Goal: Task Accomplishment & Management: Manage account settings

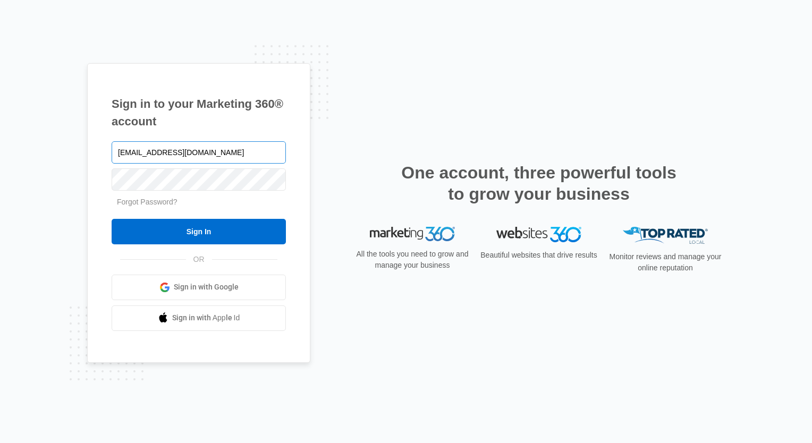
type input "drankin@wongangroup.com"
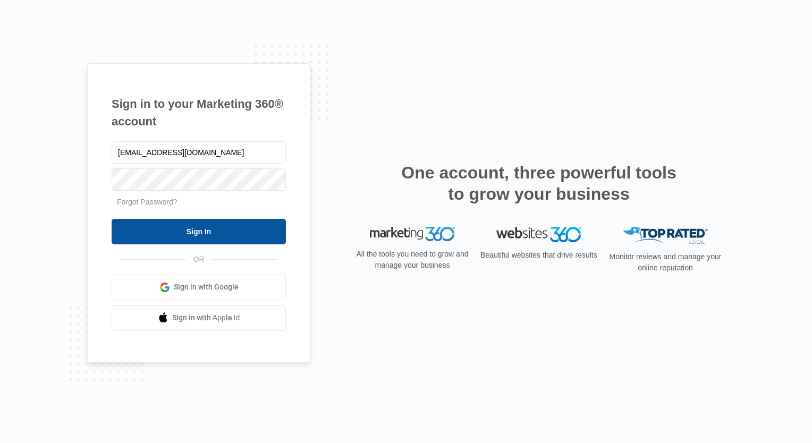
click at [161, 236] on input "Sign In" at bounding box center [199, 232] width 174 height 26
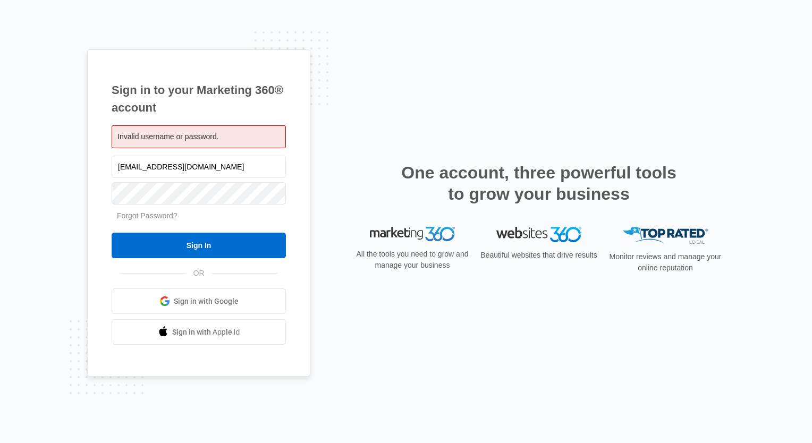
click at [158, 220] on link "Forgot Password?" at bounding box center [147, 216] width 61 height 9
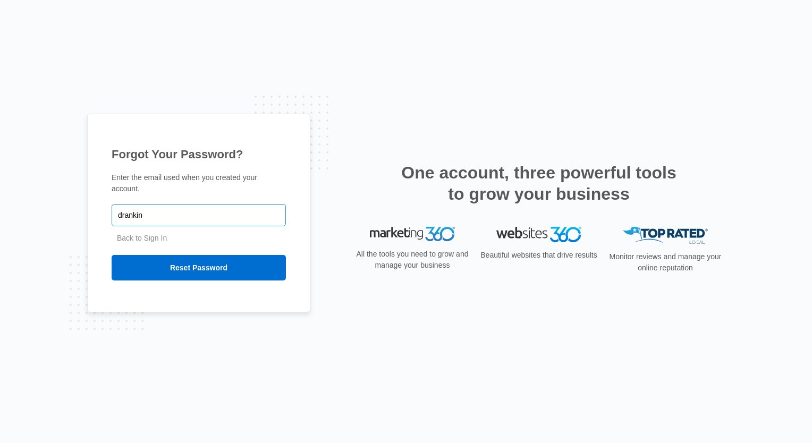
type input "[EMAIL_ADDRESS][DOMAIN_NAME]"
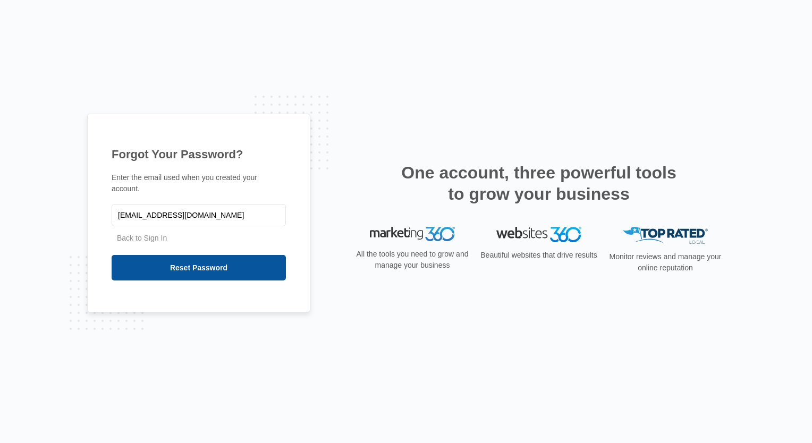
click at [187, 266] on input "Reset Password" at bounding box center [199, 268] width 174 height 26
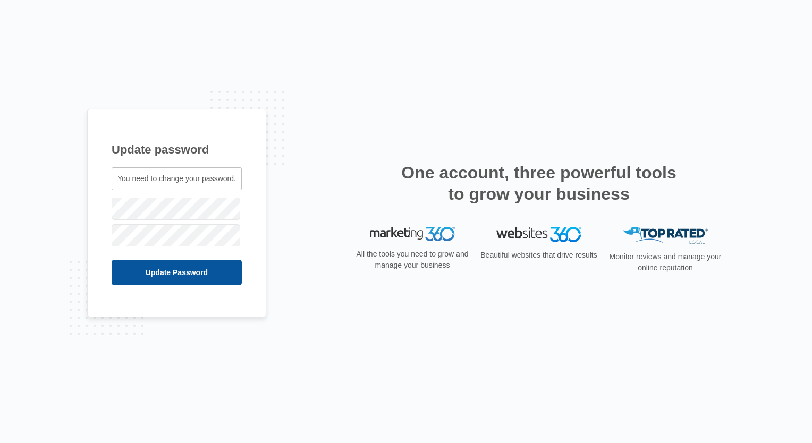
click at [151, 273] on input "Update Password" at bounding box center [177, 273] width 130 height 26
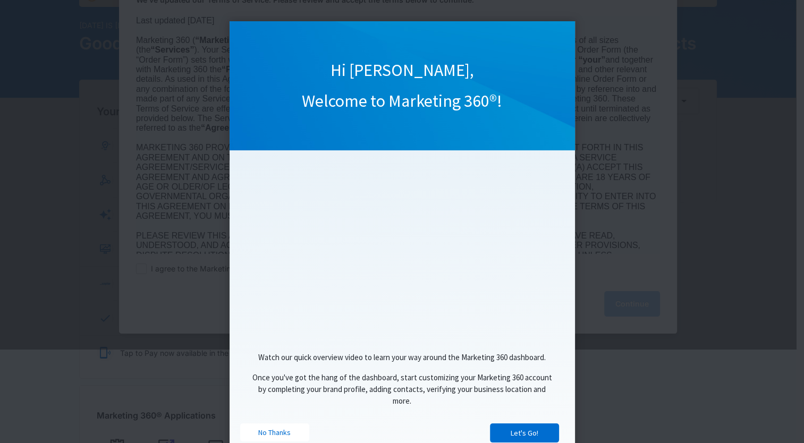
scroll to position [103, 0]
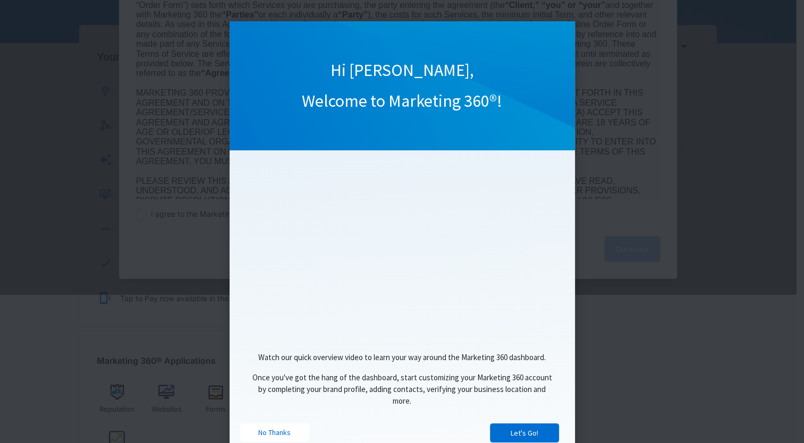
drag, startPoint x: 807, startPoint y: 243, endPoint x: 801, endPoint y: 260, distance: 18.0
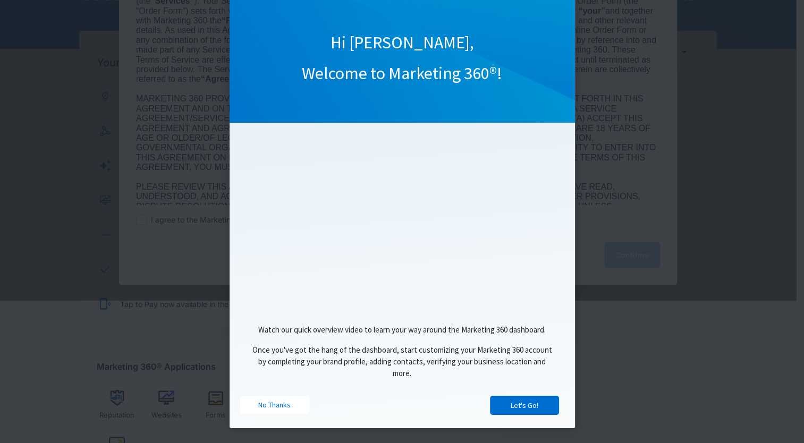
scroll to position [37, 0]
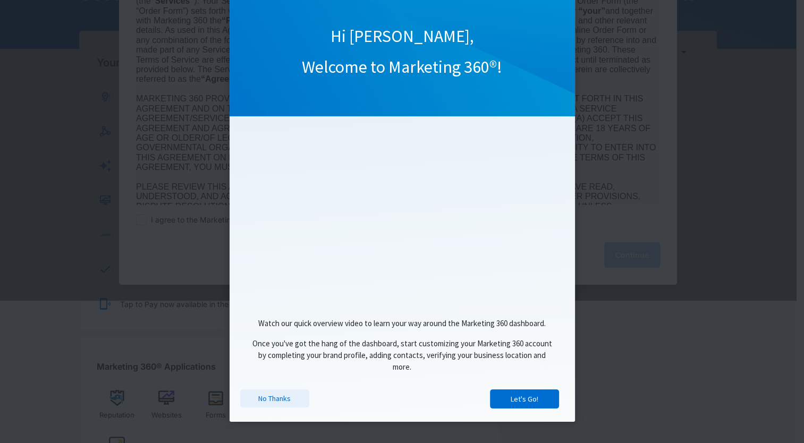
click at [268, 397] on link "No Thanks" at bounding box center [274, 399] width 69 height 18
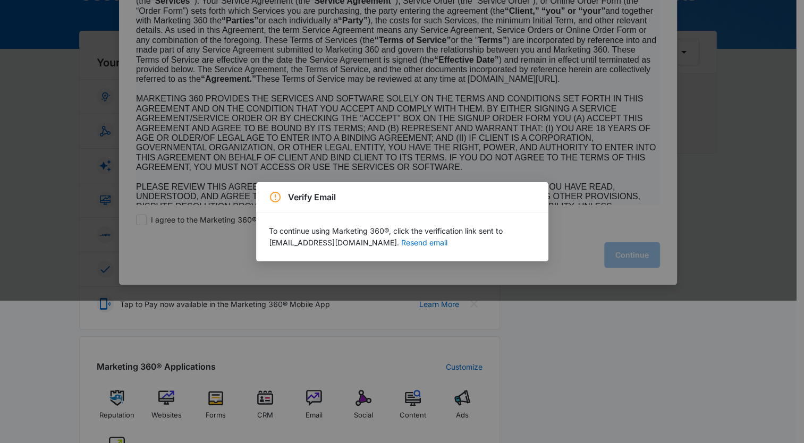
scroll to position [0, 0]
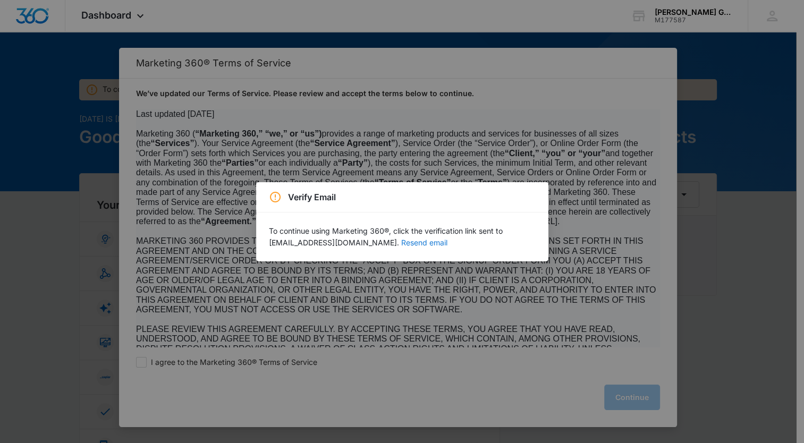
click at [401, 245] on button "Resend email" at bounding box center [424, 242] width 46 height 7
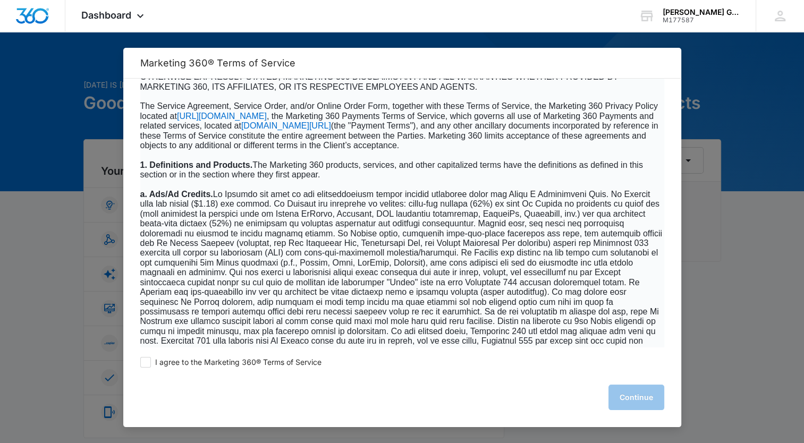
scroll to position [298, 0]
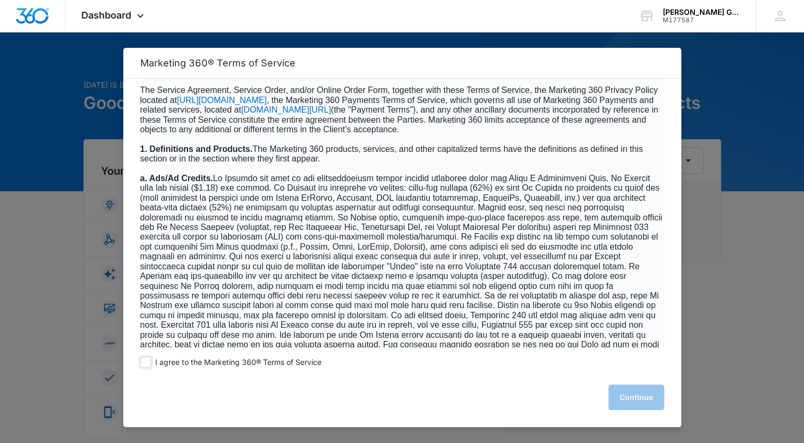
click at [145, 363] on span at bounding box center [145, 362] width 11 height 11
click at [145, 363] on input "I agree to the Marketing 360® Terms of Service" at bounding box center [145, 362] width 11 height 11
checkbox input "true"
click at [625, 391] on button "Continue" at bounding box center [637, 398] width 56 height 26
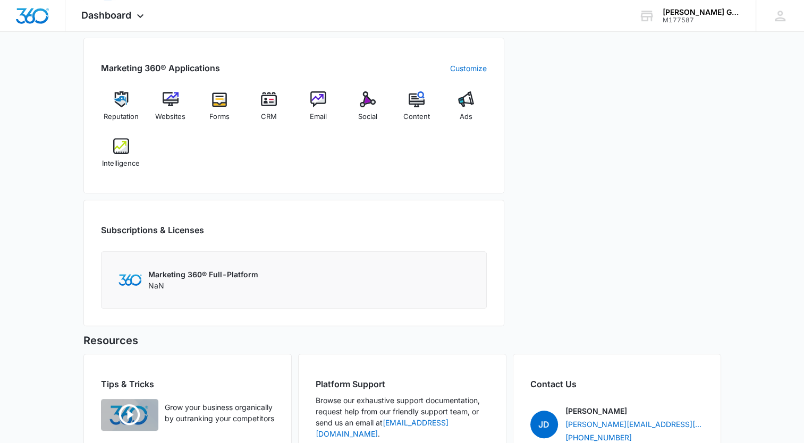
scroll to position [400, 0]
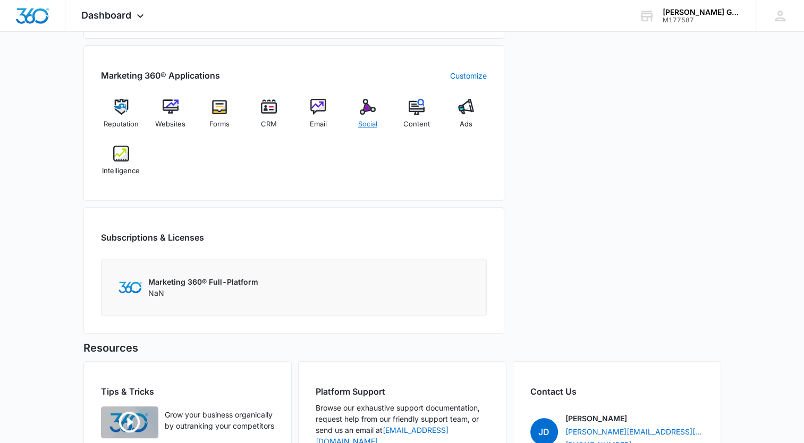
click at [370, 109] on img at bounding box center [368, 107] width 16 height 16
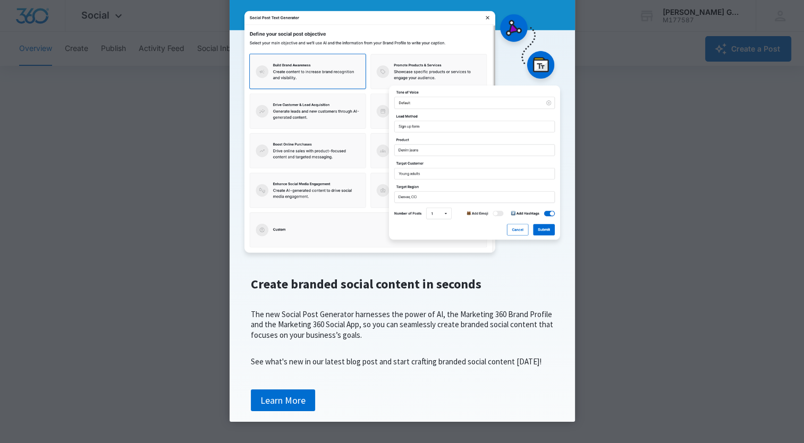
scroll to position [118, 0]
click at [294, 393] on link "Learn More" at bounding box center [283, 401] width 64 height 22
